Goal: Task Accomplishment & Management: Complete application form

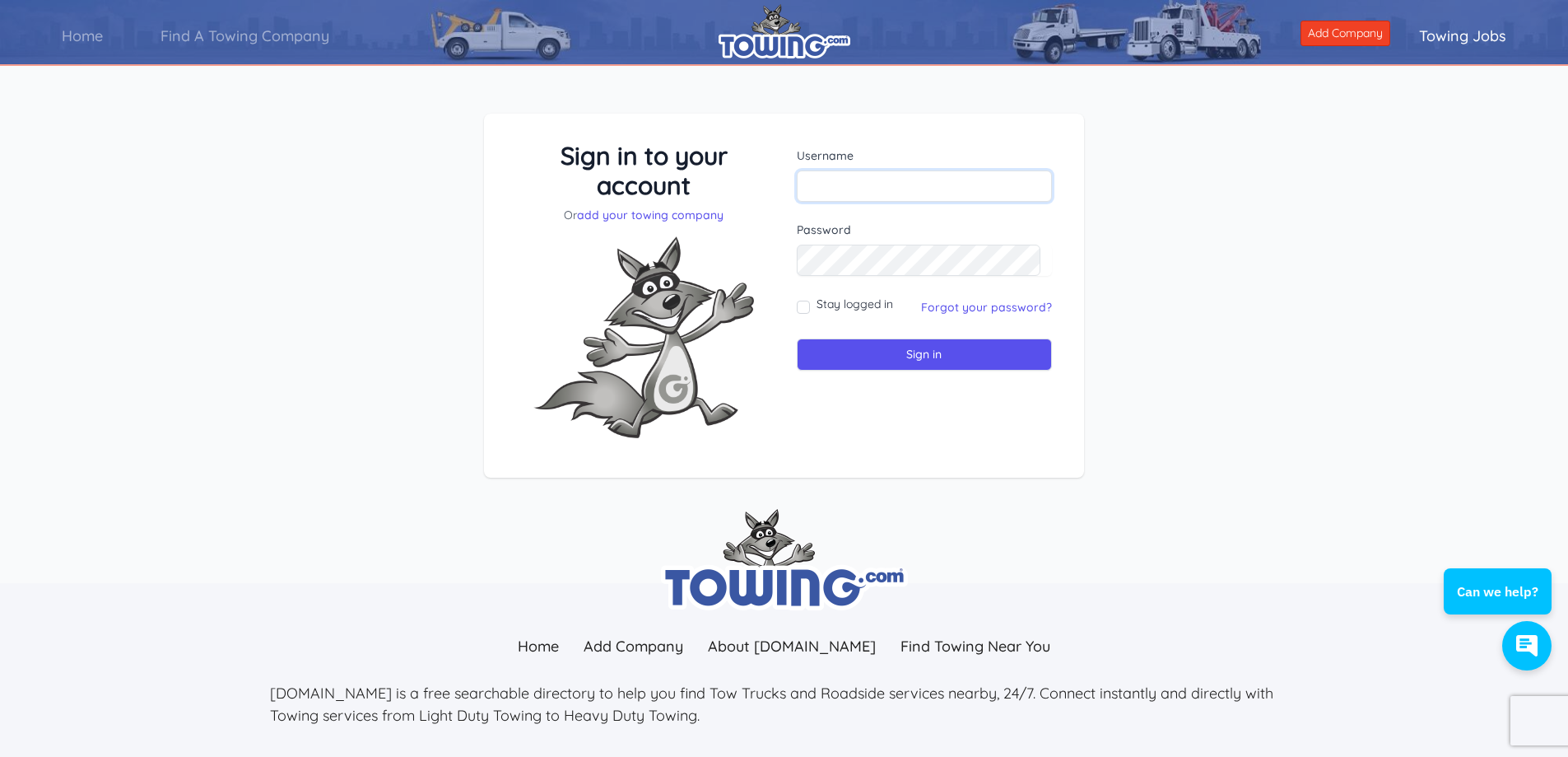
paste input "mertenservic"
type input "mertenservic"
click at [801, 303] on input "Stay logged in" at bounding box center [803, 307] width 13 height 13
checkbox input "true"
click at [796, 338] on input "Sign in" at bounding box center [925, 354] width 256 height 32
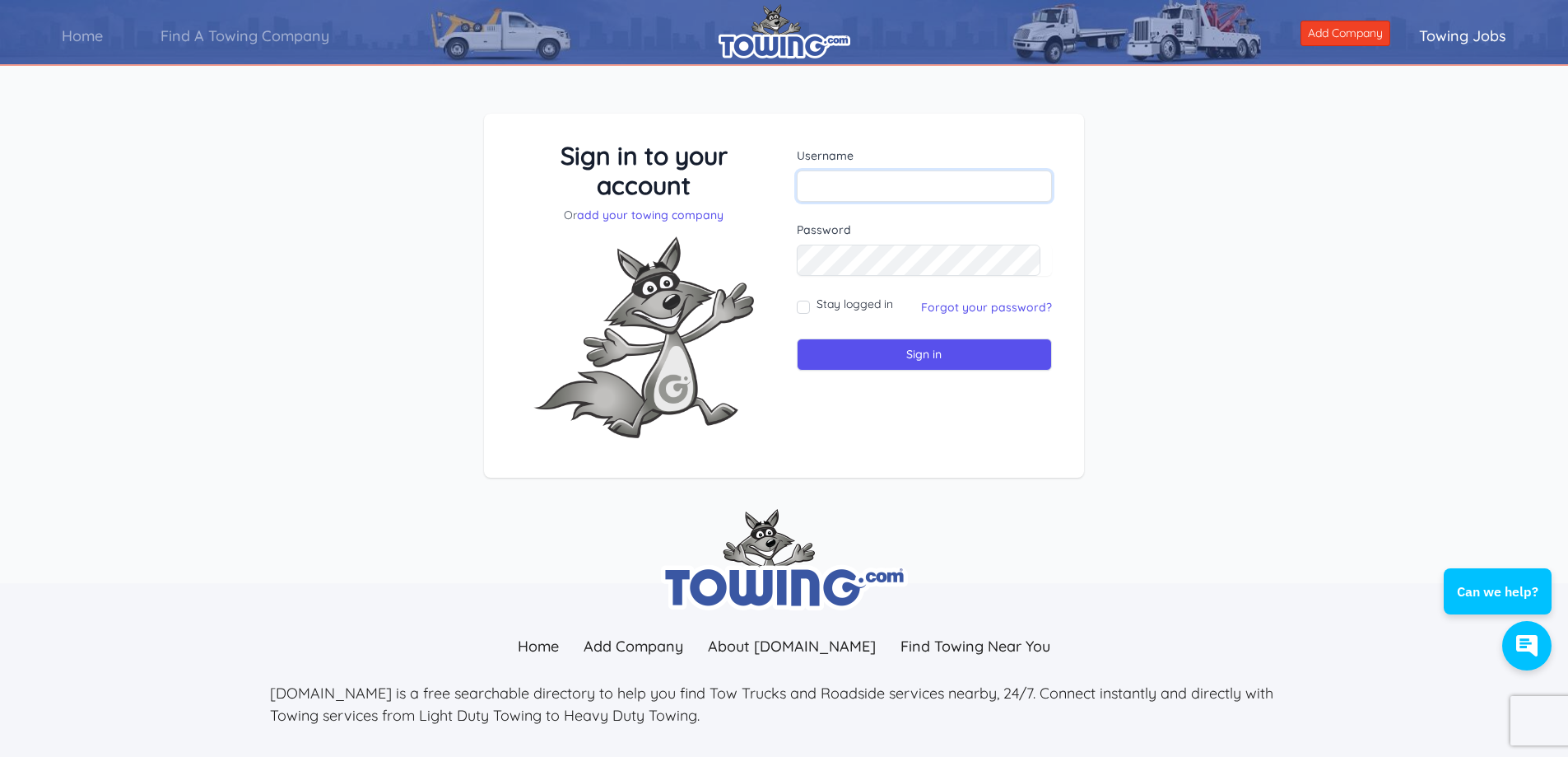
click at [900, 197] on input "text" at bounding box center [925, 186] width 256 height 31
paste input "mertenservic"
type input "mertenservic"
click at [971, 321] on form "Username mertenservic Password Stay logged in Sign in" at bounding box center [925, 259] width 256 height 223
click at [971, 311] on link "Forgot your password?" at bounding box center [986, 307] width 131 height 15
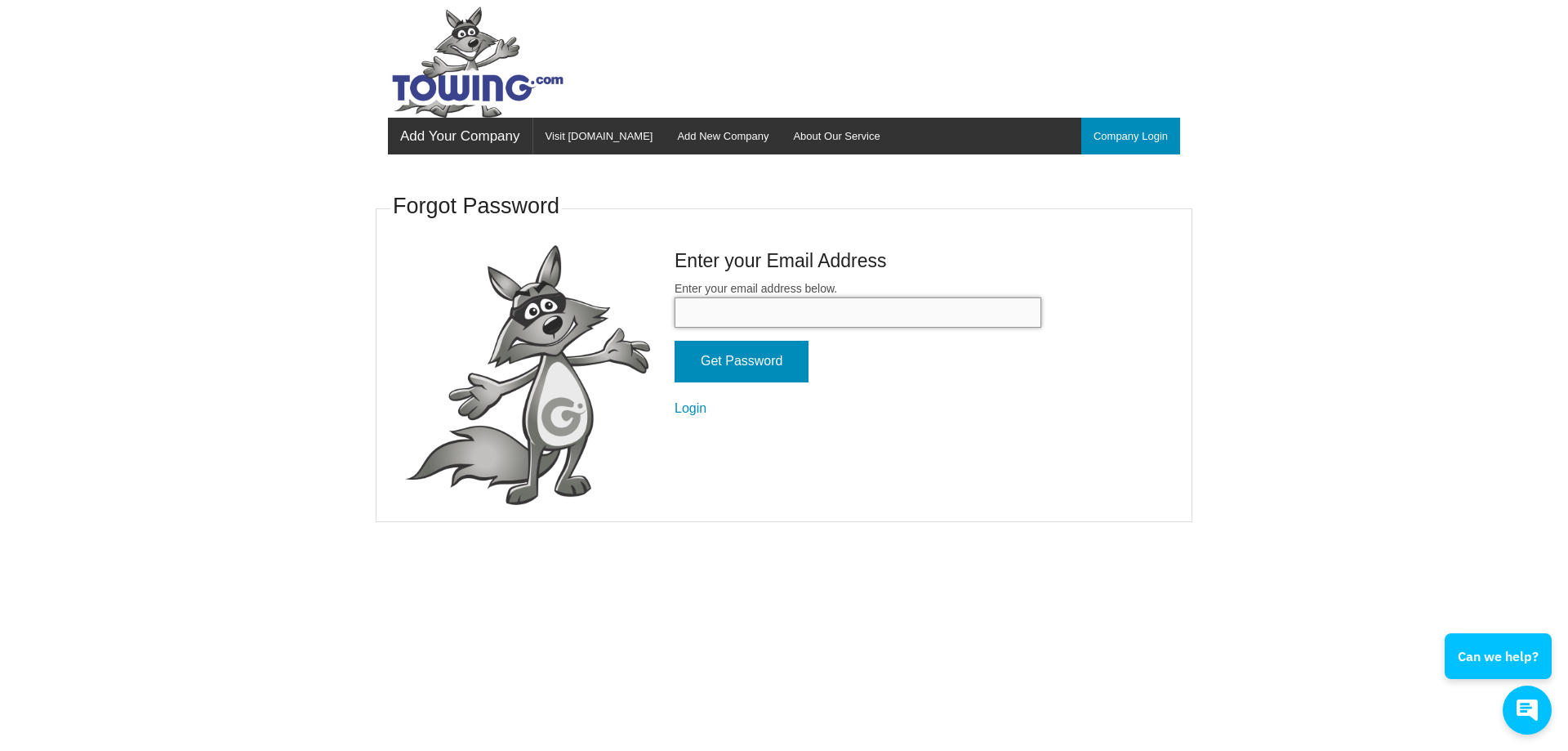
click at [834, 315] on input "Enter your email address below." at bounding box center [857, 312] width 367 height 30
type input "k"
type input "c"
click at [717, 142] on link "Add New Company" at bounding box center [723, 136] width 116 height 37
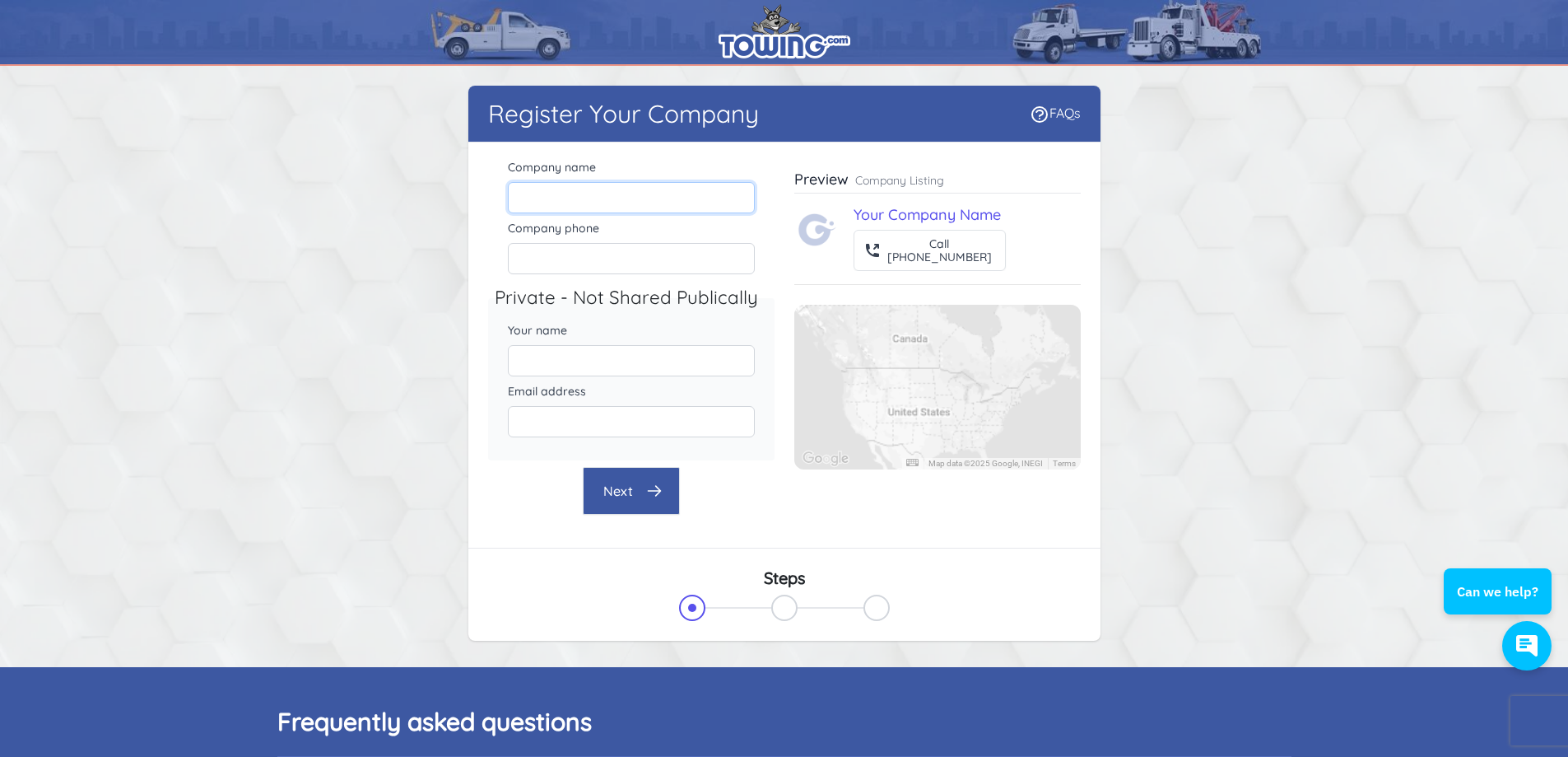
click at [645, 198] on input "Company name" at bounding box center [631, 197] width 247 height 31
type input "[PERSON_NAME] Auto and Towing LLC"
click at [631, 258] on input "Company phone" at bounding box center [631, 258] width 247 height 31
type input "[PHONE_NUMBER]"
click at [625, 356] on input "Your name" at bounding box center [631, 361] width 247 height 31
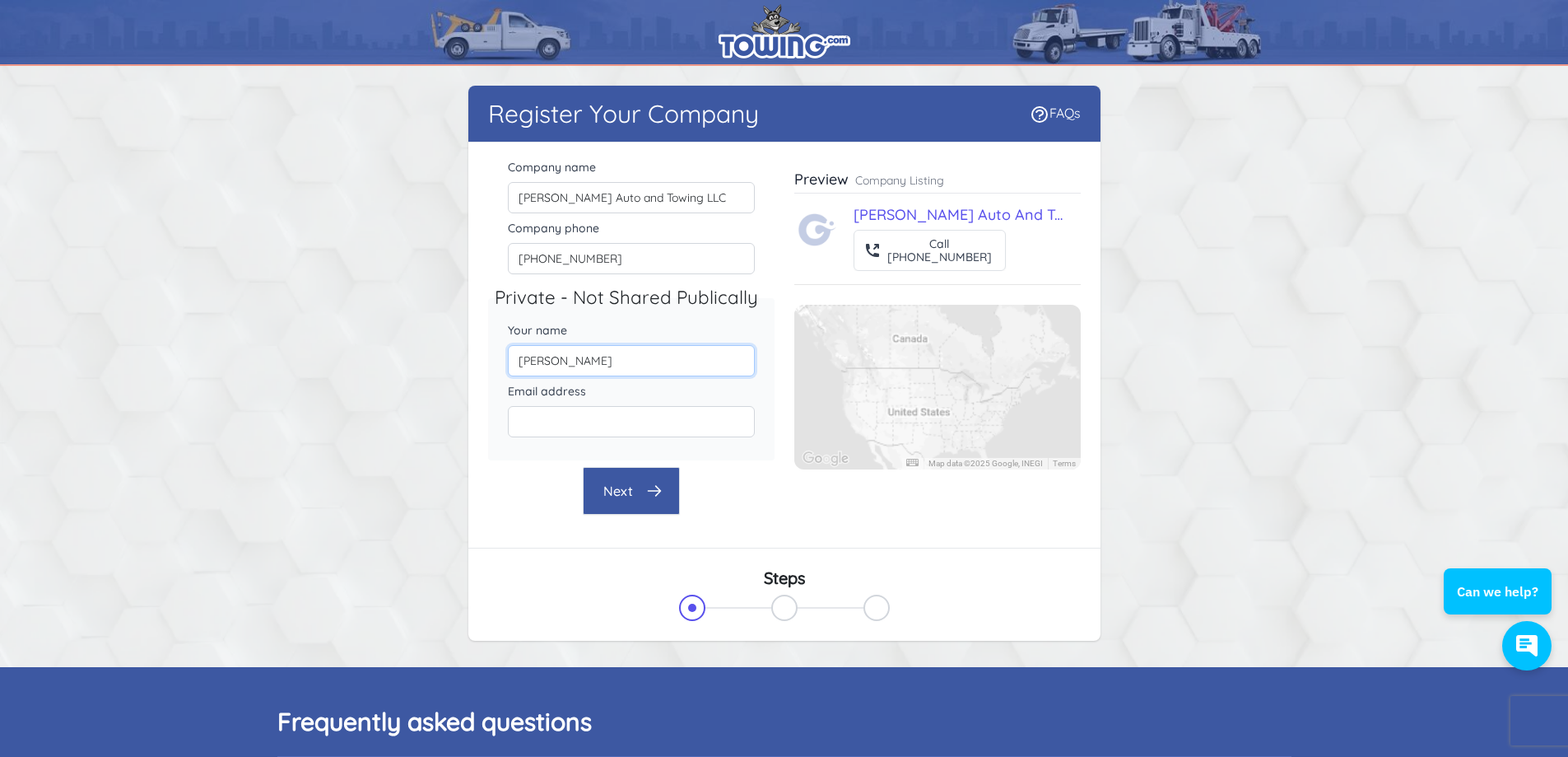
type input "[PERSON_NAME]"
type input "[EMAIL_ADDRESS][DOMAIN_NAME]"
click at [627, 491] on button "Next" at bounding box center [631, 491] width 97 height 48
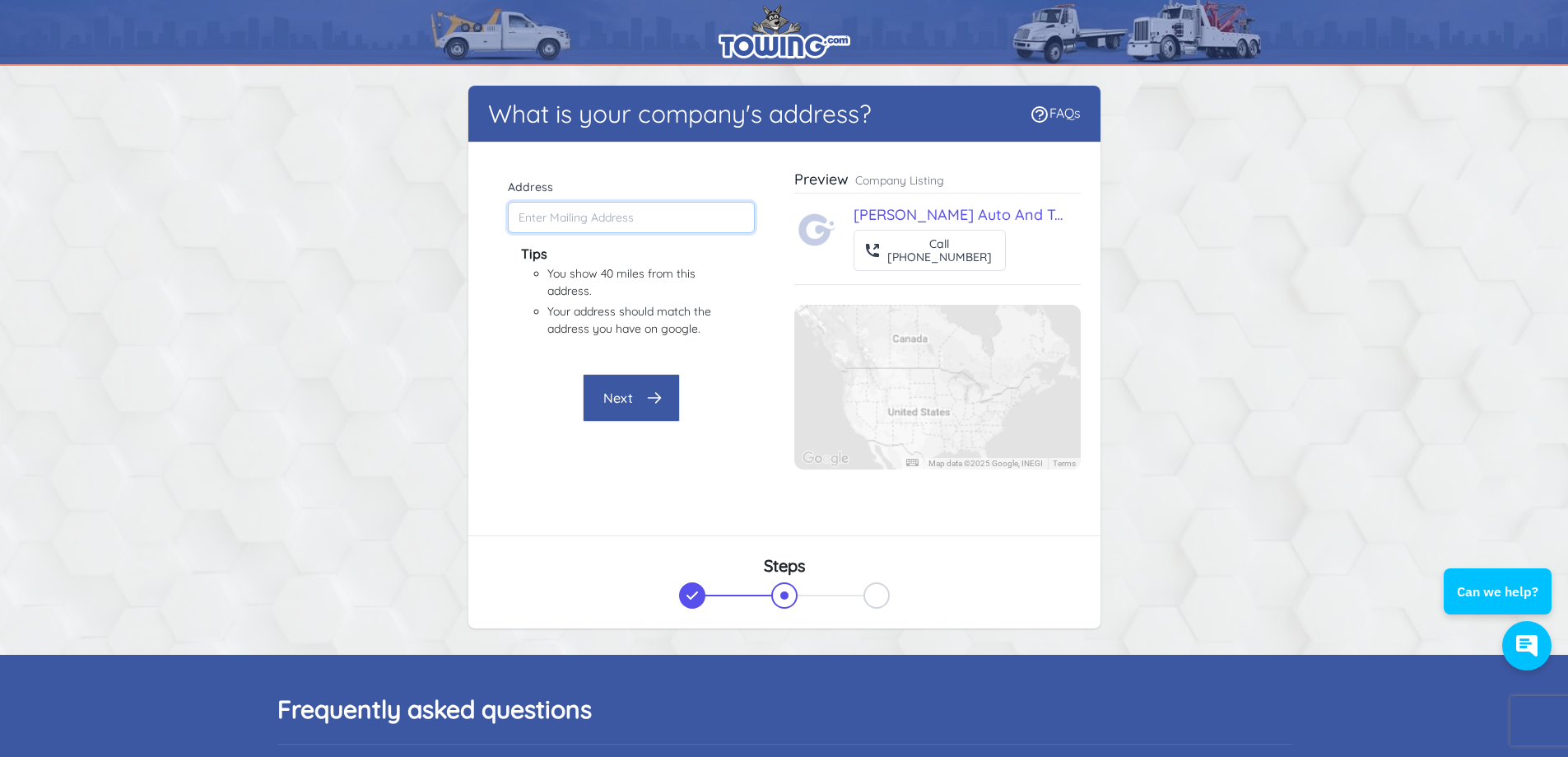
click at [595, 214] on input "Address" at bounding box center [631, 218] width 247 height 31
type input "[STREET_ADDRESS]"
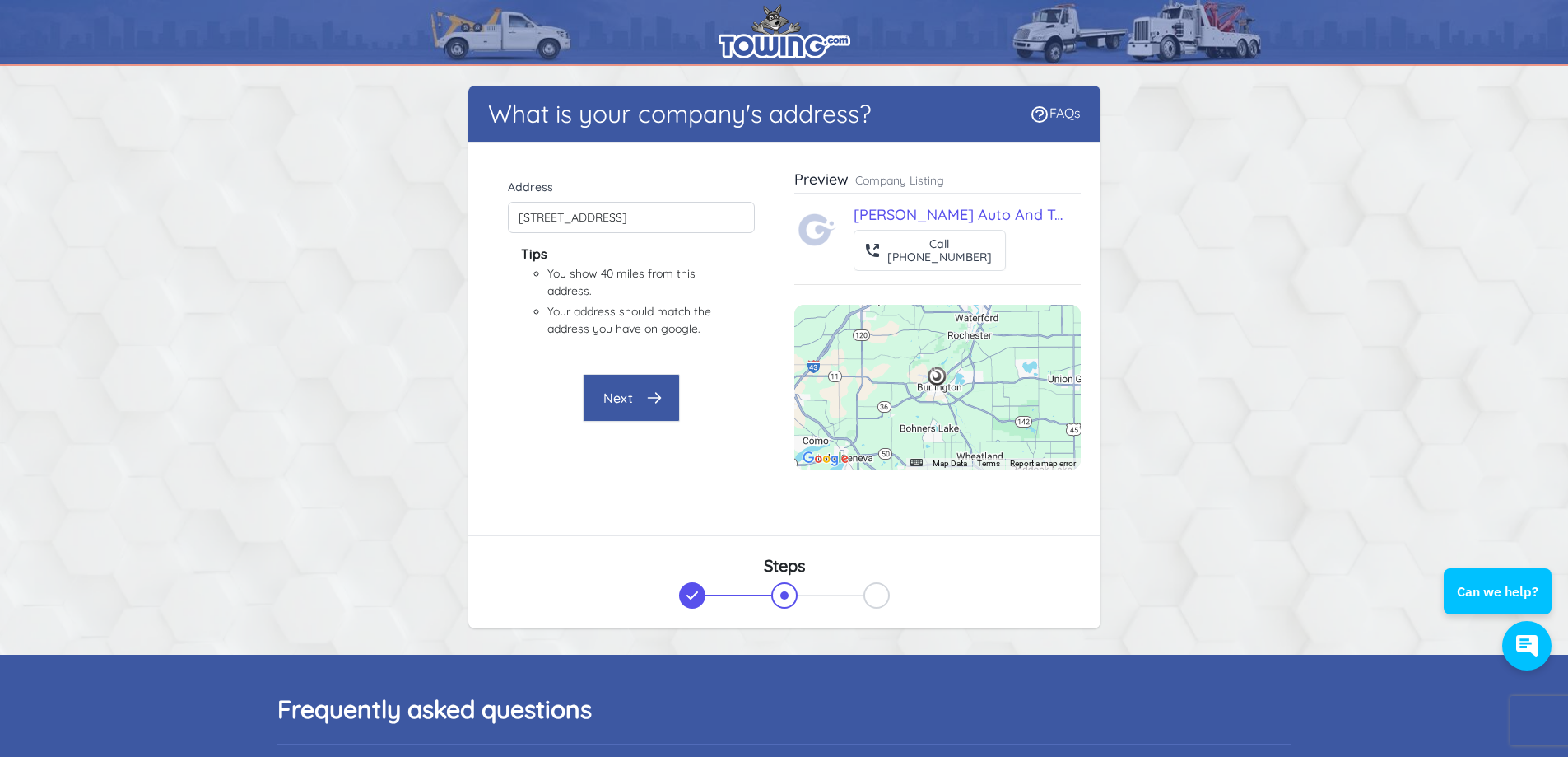
click at [622, 394] on button "Next" at bounding box center [631, 397] width 97 height 48
